Goal: Task Accomplishment & Management: Manage account settings

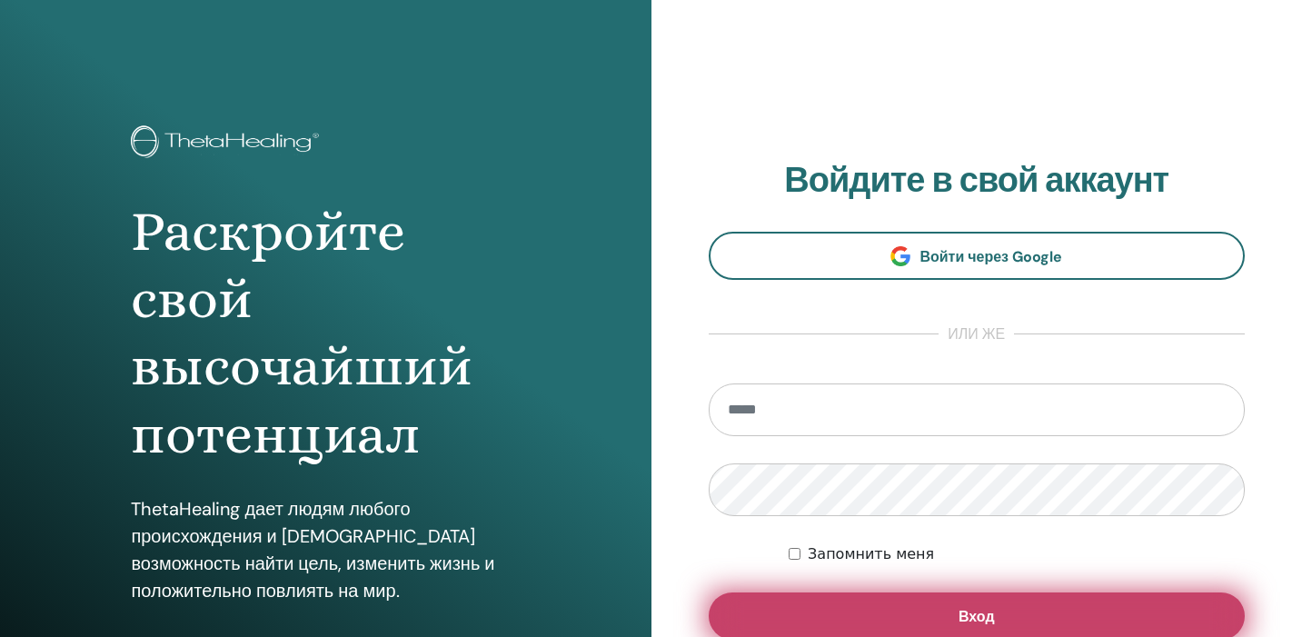
type input "**********"
click at [880, 596] on button "Вход" at bounding box center [976, 615] width 537 height 47
